Goal: Transaction & Acquisition: Purchase product/service

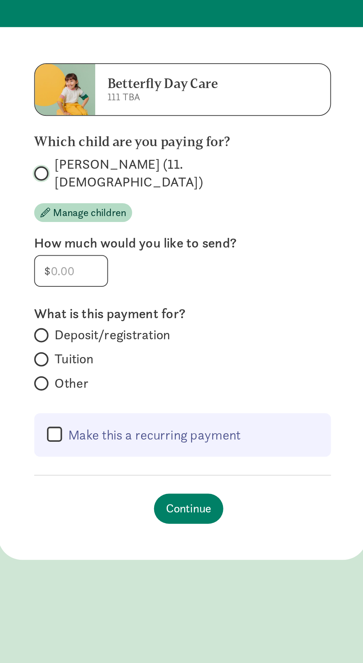
click at [112, 153] on input "Alexander S (11.5 months old)" at bounding box center [110, 155] width 5 height 5
radio input "true"
click at [136, 196] on input "number" at bounding box center [127, 203] width 36 height 15
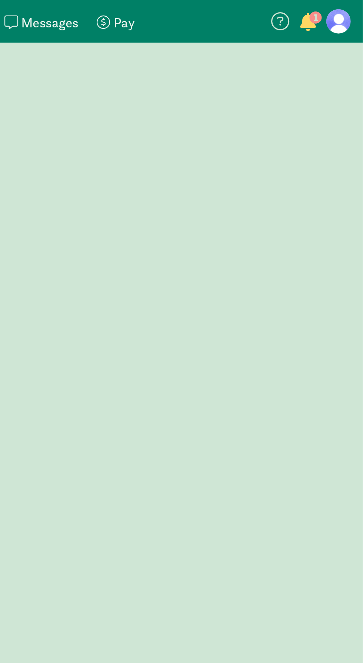
click at [350, 12] on figure at bounding box center [351, 10] width 12 height 12
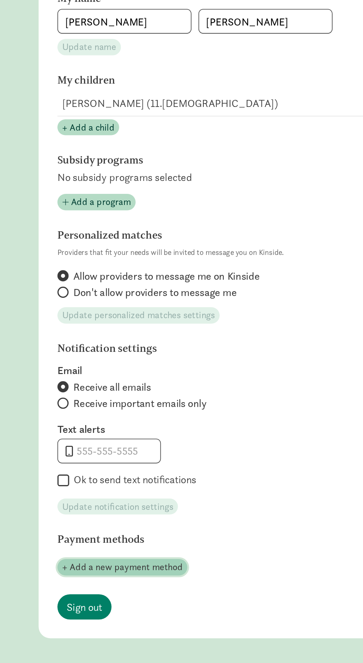
click at [115, 518] on span "+ Add a new payment method" at bounding box center [101, 517] width 76 height 9
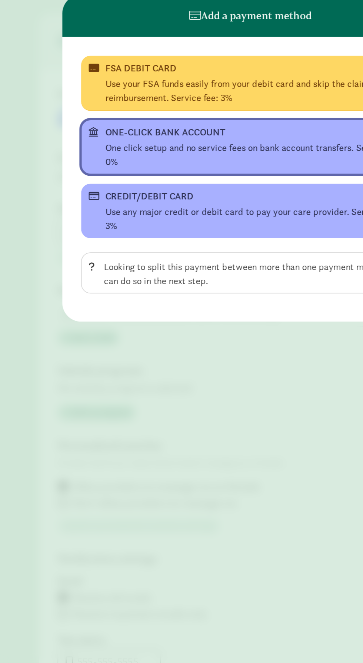
click at [192, 125] on div "One click setup and no service fees on bank account transfers. Service fee: 0%" at bounding box center [186, 125] width 193 height 18
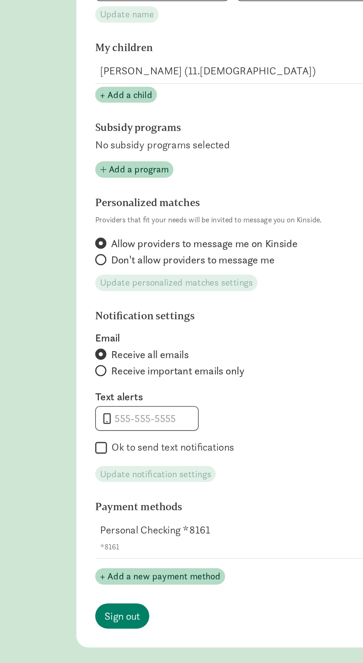
scroll to position [51, 0]
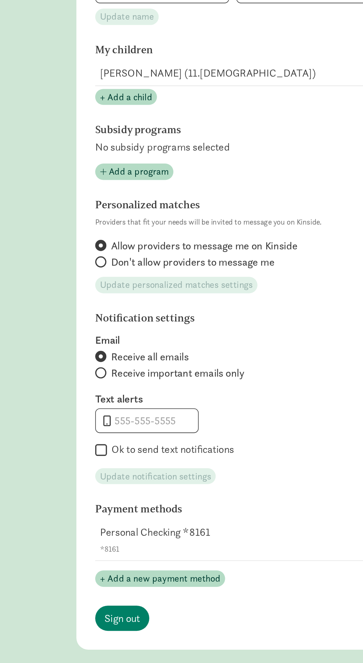
click at [65, 443] on input "Ok to send text notifications" at bounding box center [63, 448] width 7 height 10
checkbox input "true"
click at [109, 422] on input "tel" at bounding box center [92, 429] width 64 height 15
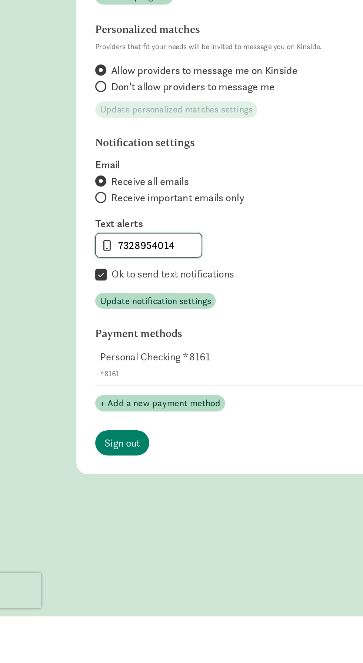
type input "7328954014"
click at [199, 416] on section "Notification settings Email Receive all emails Receive important emails only Te…" at bounding box center [181, 415] width 243 height 109
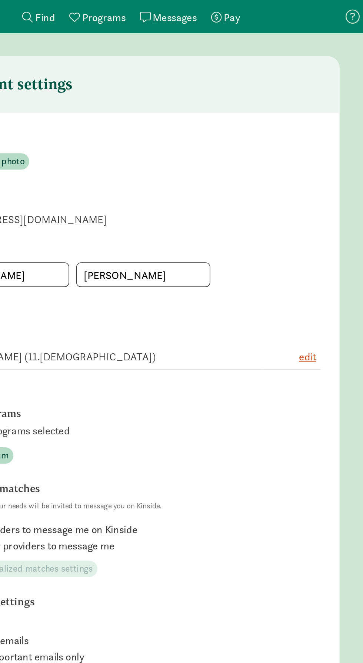
scroll to position [0, 0]
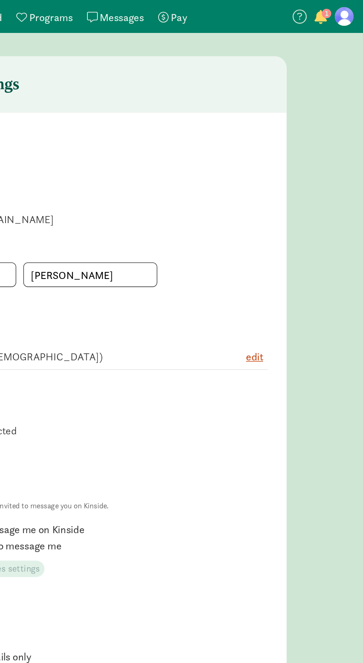
click at [244, 9] on span "Pay" at bounding box center [247, 11] width 10 height 9
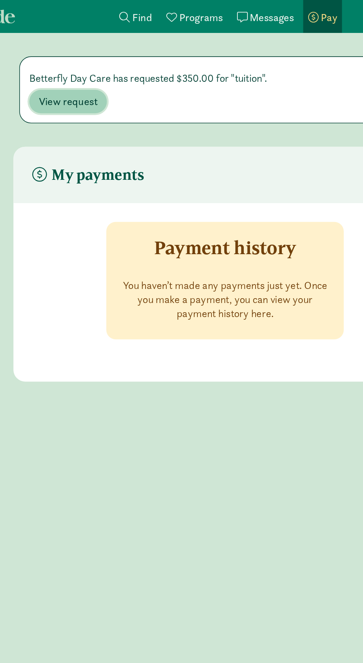
click at [83, 61] on span "View request" at bounding box center [82, 64] width 37 height 9
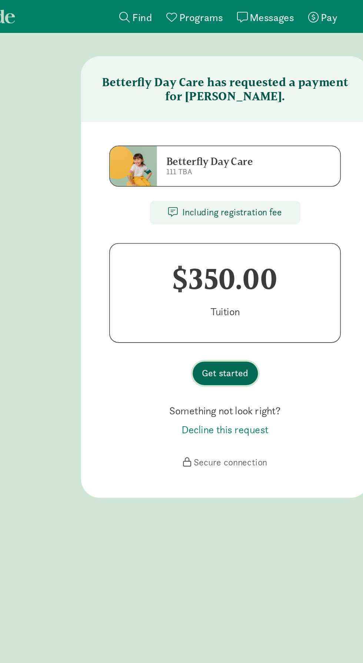
click at [186, 234] on span "Get started" at bounding box center [181, 235] width 29 height 9
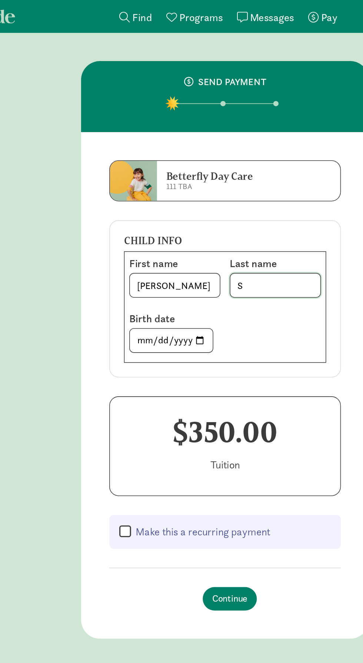
click at [215, 178] on input "S" at bounding box center [213, 179] width 57 height 15
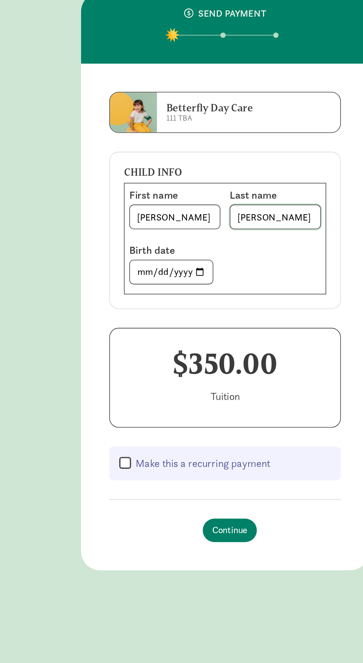
type input "Zapata"
click at [158, 209] on input "2024-09-19" at bounding box center [147, 214] width 52 height 15
type input "2024-09-28"
click at [185, 375] on span "Continue" at bounding box center [184, 377] width 22 height 9
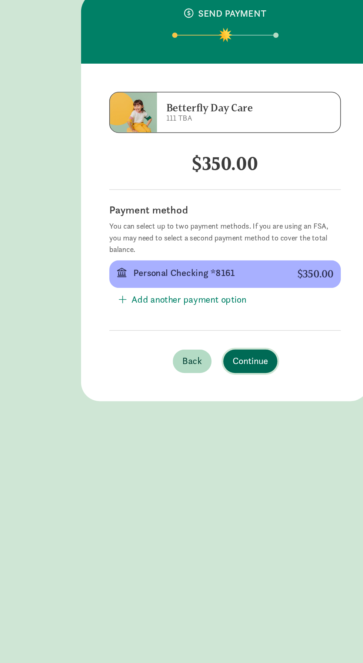
click at [204, 273] on span "Continue" at bounding box center [197, 270] width 22 height 9
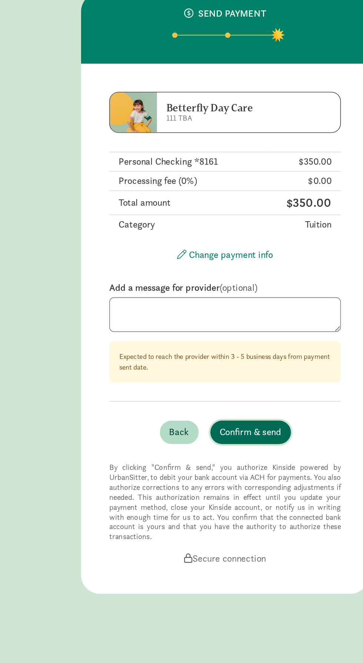
click at [205, 318] on span "Confirm & send" at bounding box center [197, 315] width 39 height 9
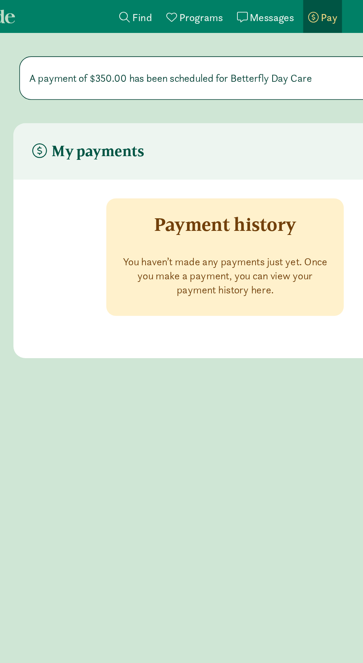
click at [246, 16] on link "My payments Pay" at bounding box center [243, 10] width 24 height 21
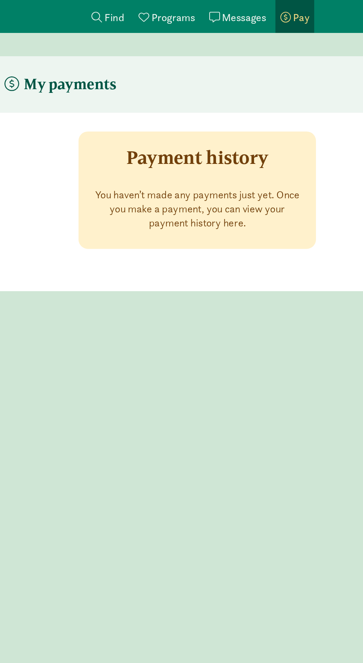
click at [245, 14] on span "Pay" at bounding box center [247, 11] width 10 height 9
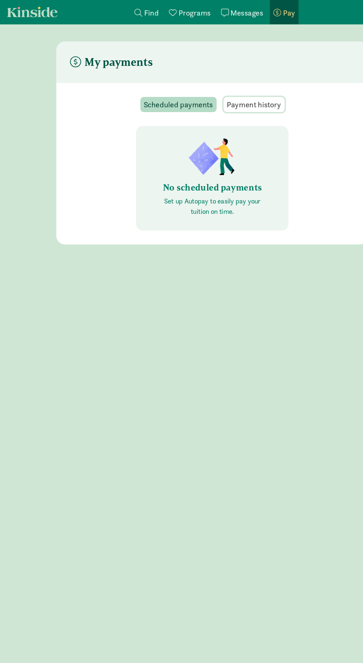
click at [226, 90] on span "Payment history" at bounding box center [217, 89] width 46 height 10
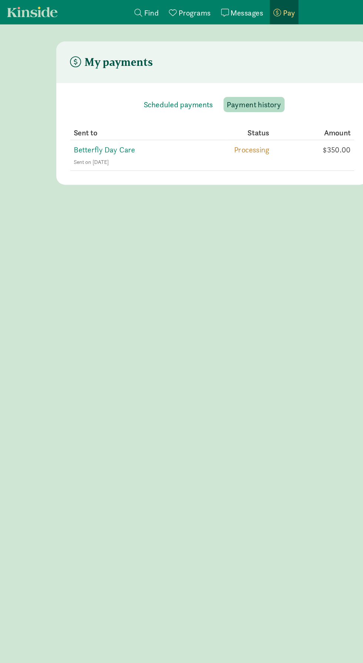
click at [26, 11] on link "Kinside" at bounding box center [27, 10] width 43 height 9
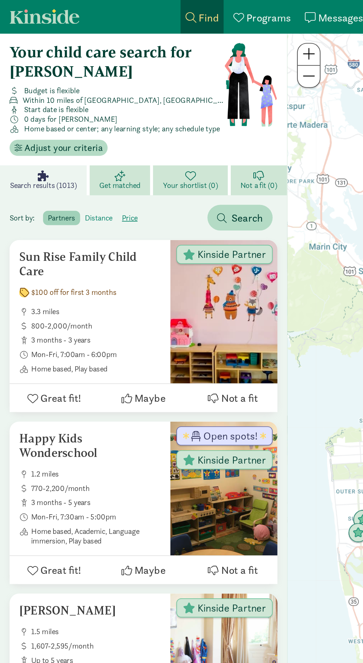
click at [61, 135] on label "distance" at bounding box center [61, 135] width 23 height 9
click at [53, 132] on input "distance" at bounding box center [53, 132] width 0 height 0
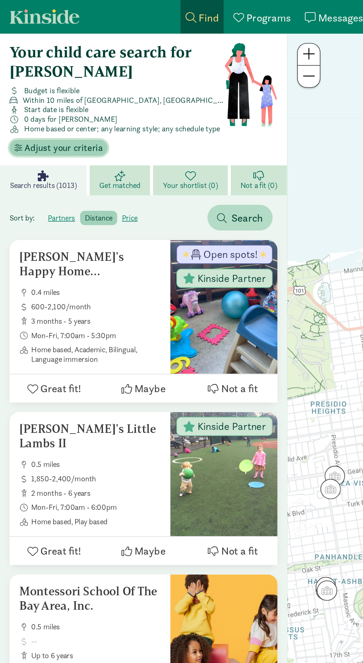
click at [27, 91] on span "Adjust your criteria" at bounding box center [39, 91] width 48 height 9
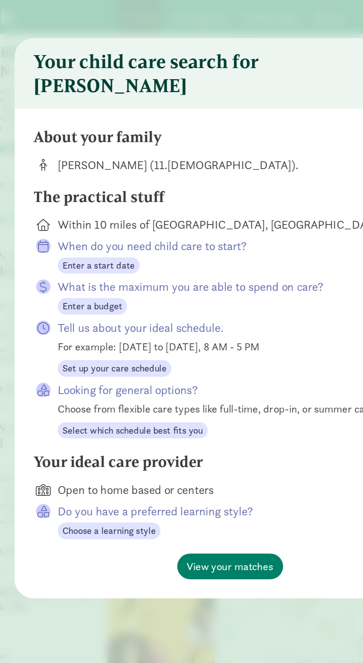
click at [91, 147] on div "The practical stuff edit Within 10 miles of San Francisco, CA When do you need …" at bounding box center [181, 198] width 243 height 165
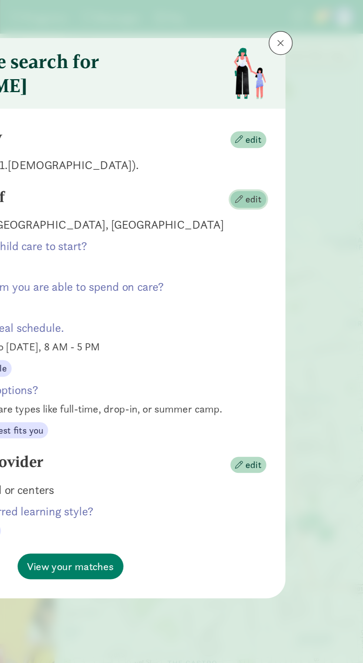
click at [291, 125] on span "edit" at bounding box center [295, 123] width 10 height 9
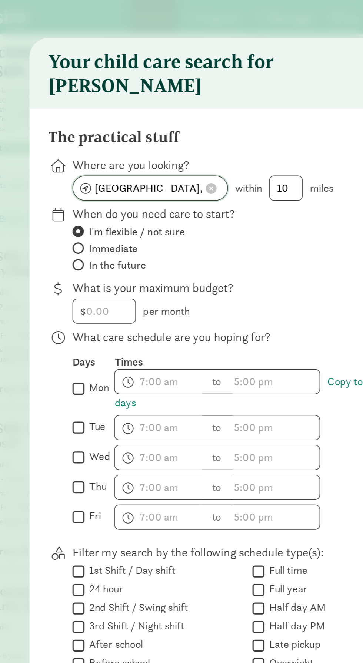
click at [161, 117] on span at bounding box center [160, 116] width 7 height 7
click at [105, 123] on input at bounding box center [122, 116] width 95 height 15
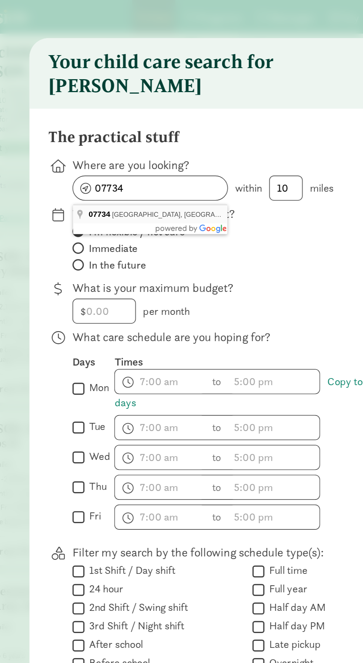
type input "Keansburg, NJ 07734, USA"
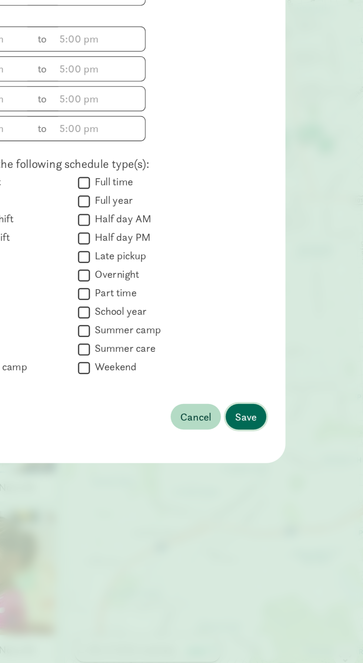
click at [295, 497] on span "Save" at bounding box center [289, 499] width 13 height 10
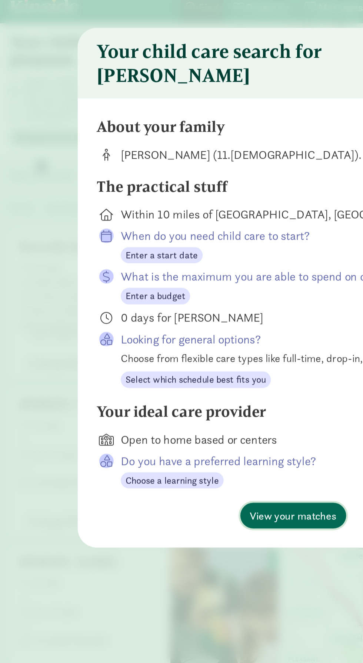
click at [180, 331] on span "View your matches" at bounding box center [182, 326] width 54 height 10
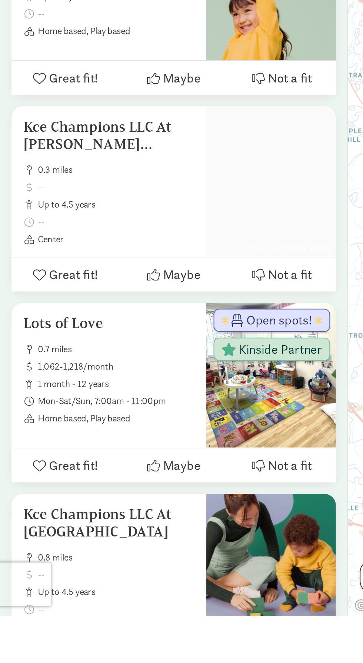
scroll to position [342, 0]
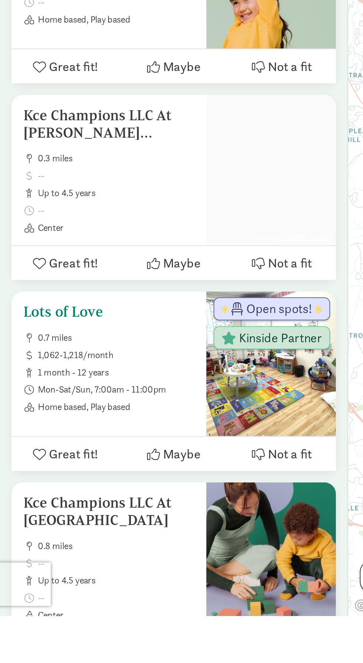
click at [61, 521] on span "0.7 miles" at bounding box center [59, 521] width 80 height 6
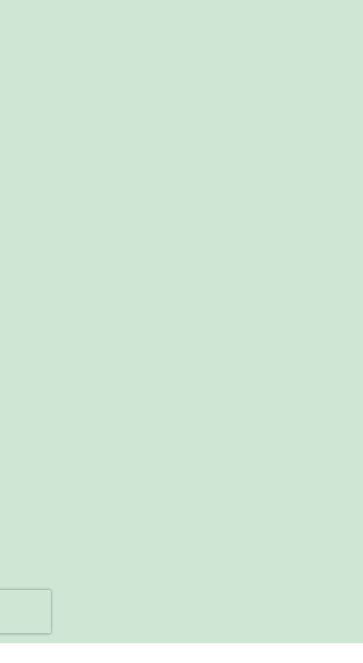
scroll to position [47, 0]
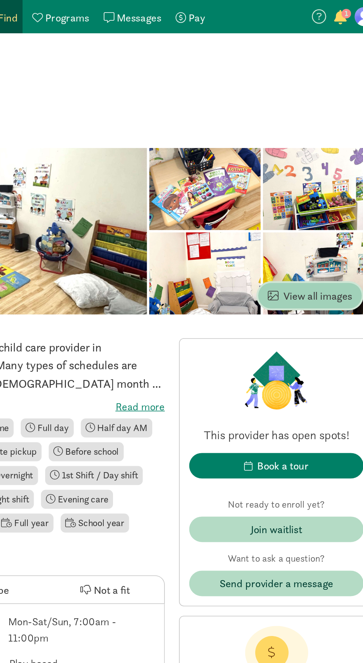
click at [328, 182] on span "View all images" at bounding box center [317, 184] width 53 height 10
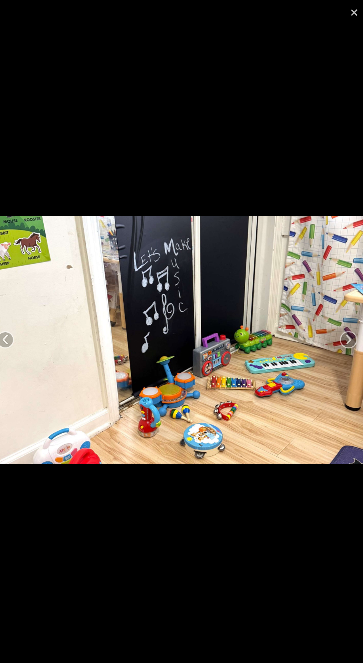
click at [348, 16] on link "×" at bounding box center [354, 11] width 17 height 22
click at [346, 13] on link "×" at bounding box center [354, 11] width 17 height 22
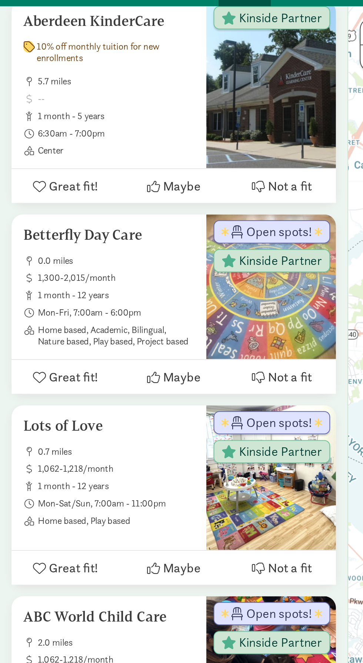
scroll to position [249, 0]
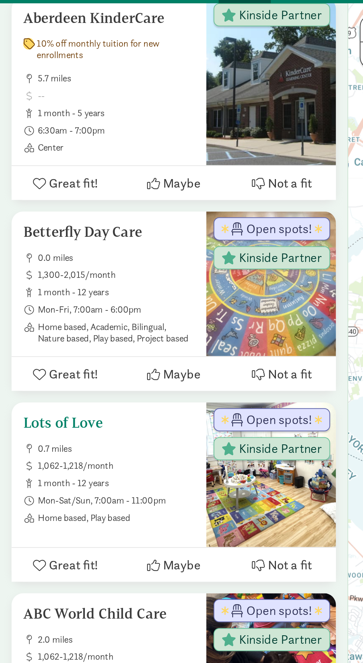
click at [75, 244] on div "Lots of Love 0.7 miles 1,062-1,218/month 1 month - 12 years Mon-Sat/Sun, 7:00am…" at bounding box center [56, 259] width 88 height 56
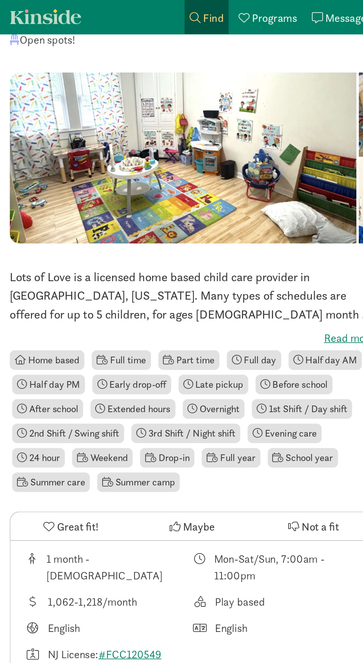
scroll to position [46, 0]
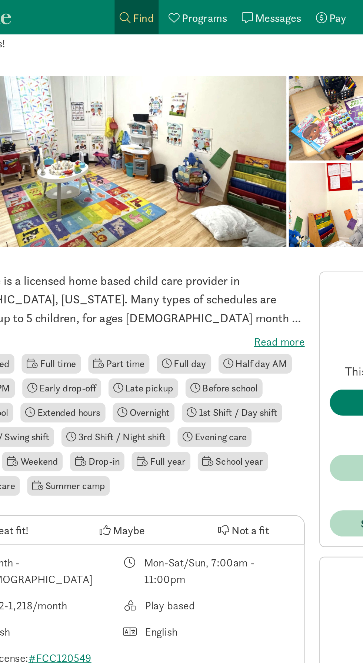
click at [214, 203] on label "Read more" at bounding box center [116, 207] width 221 height 9
click at [0, 0] on input "Read more" at bounding box center [0, 0] width 0 height 0
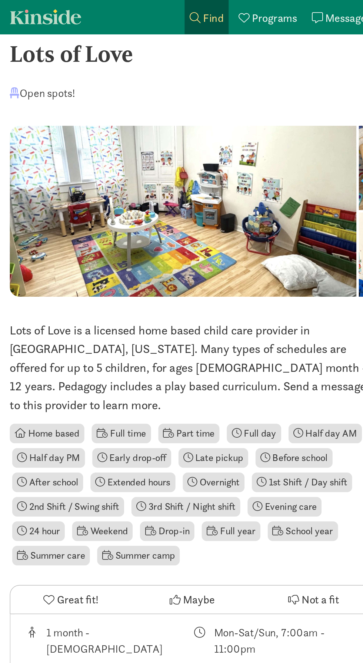
scroll to position [0, 0]
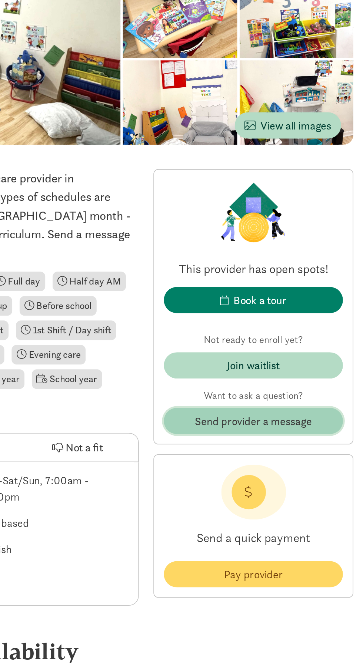
click at [318, 365] on span "Send provider a message" at bounding box center [296, 363] width 71 height 10
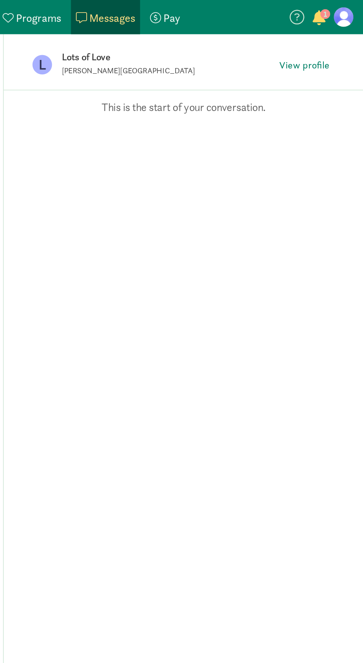
click at [231, 67] on p "This is the start of your conversation." at bounding box center [253, 65] width 195 height 9
click at [196, 36] on p "Lots of Love" at bounding box center [244, 35] width 129 height 10
click at [330, 38] on span "View profile" at bounding box center [327, 39] width 30 height 9
